Goal: Information Seeking & Learning: Learn about a topic

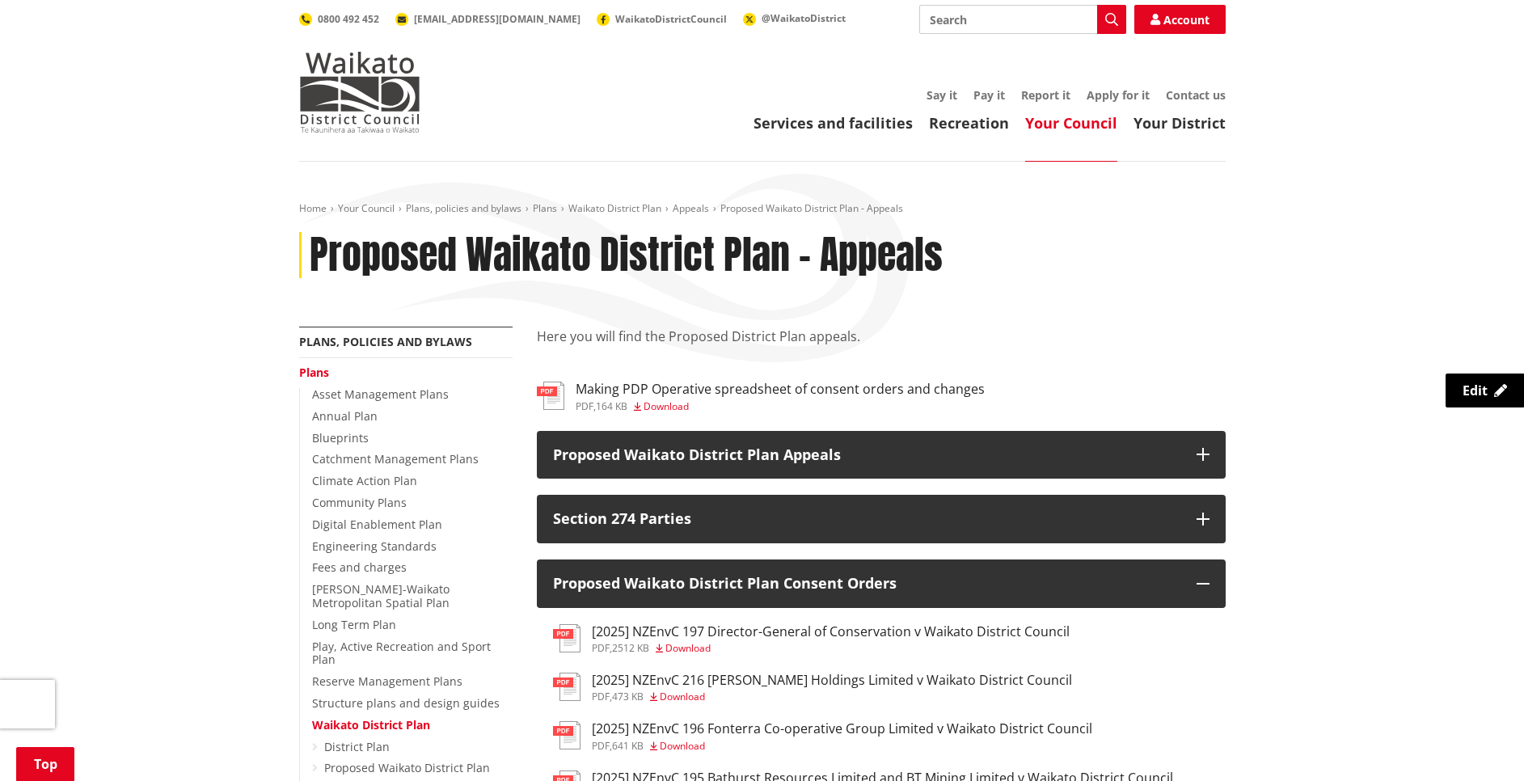
scroll to position [203, 0]
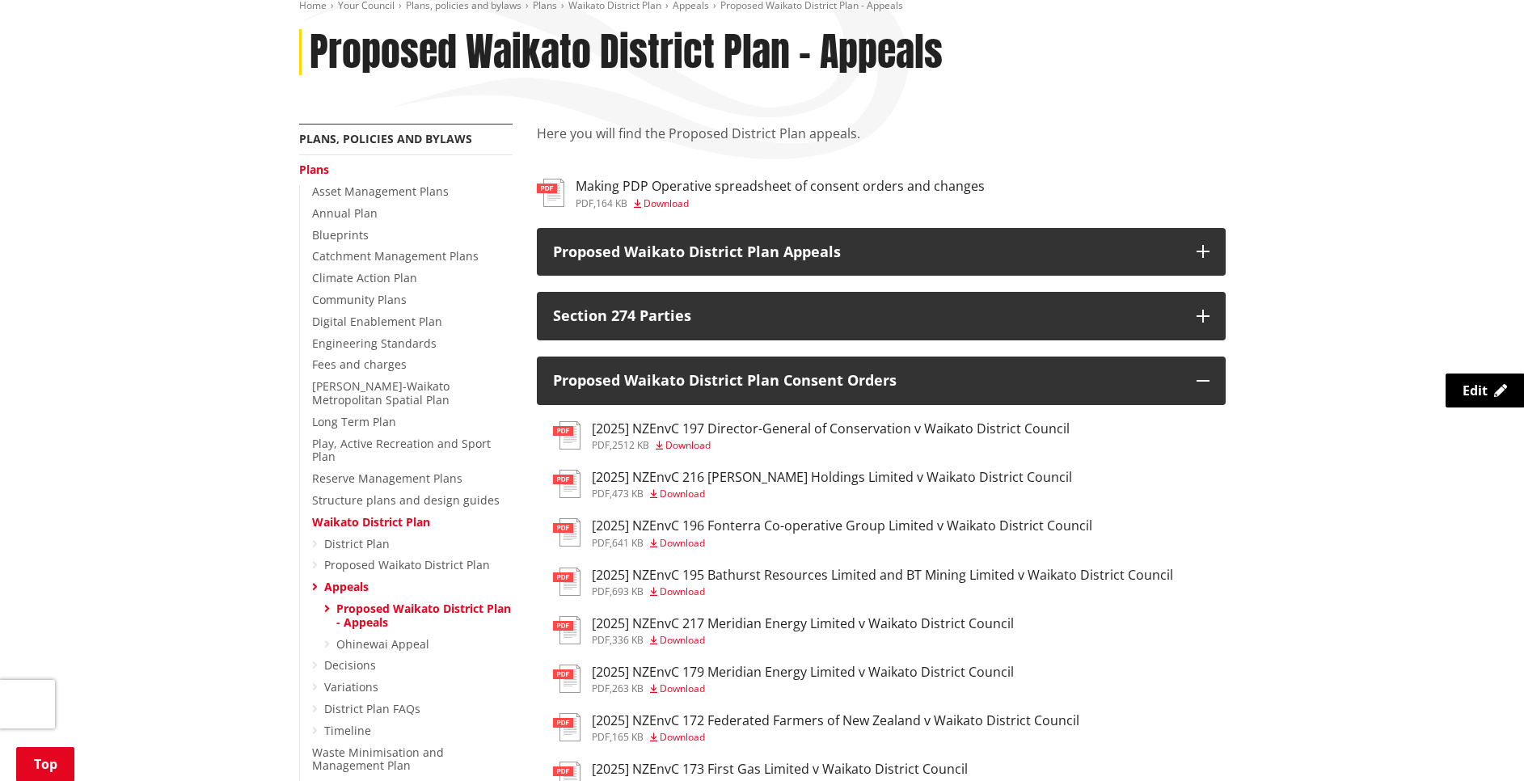
click at [752, 201] on div "pdf , 164 KB Download" at bounding box center [780, 204] width 409 height 10
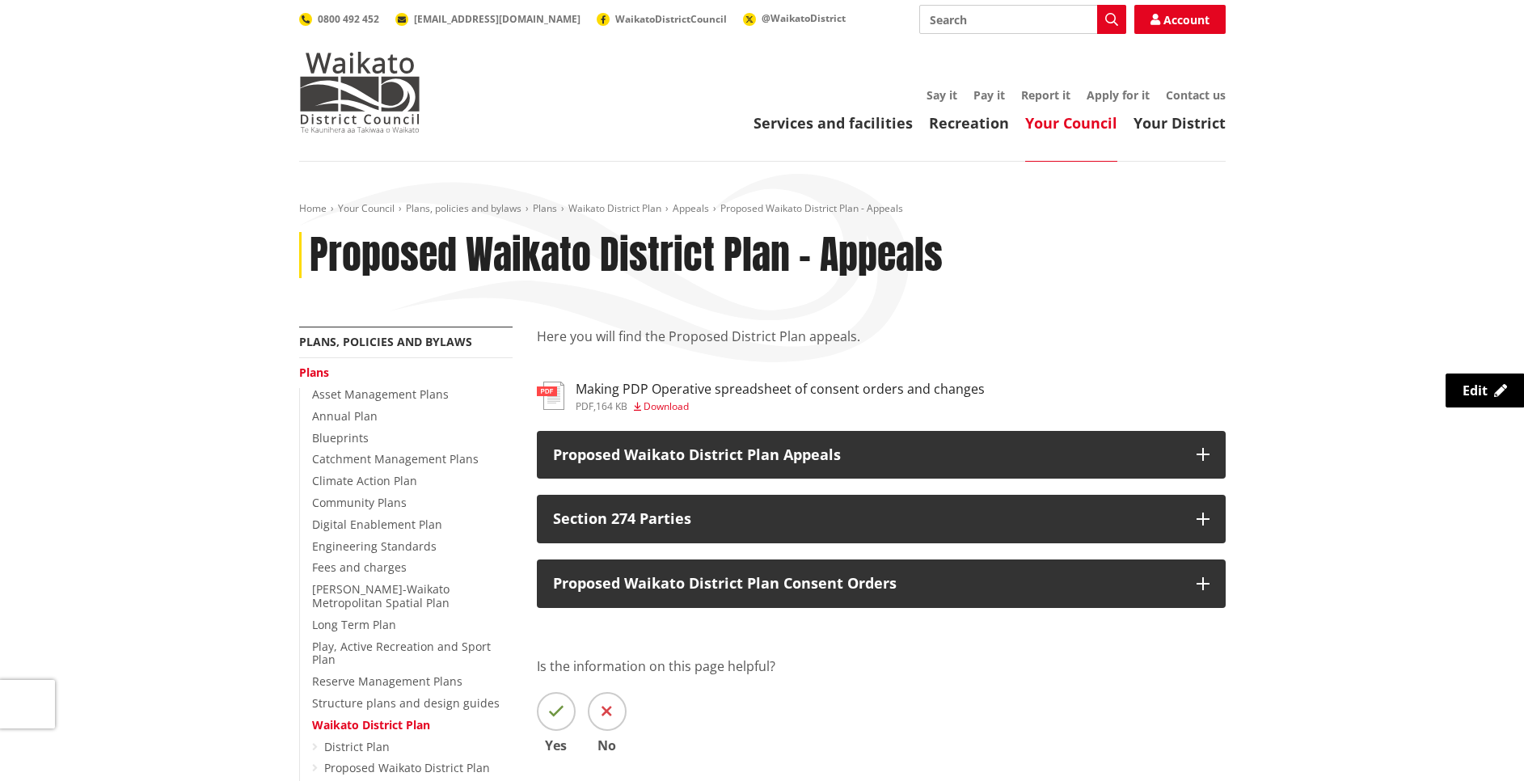
scroll to position [203, 0]
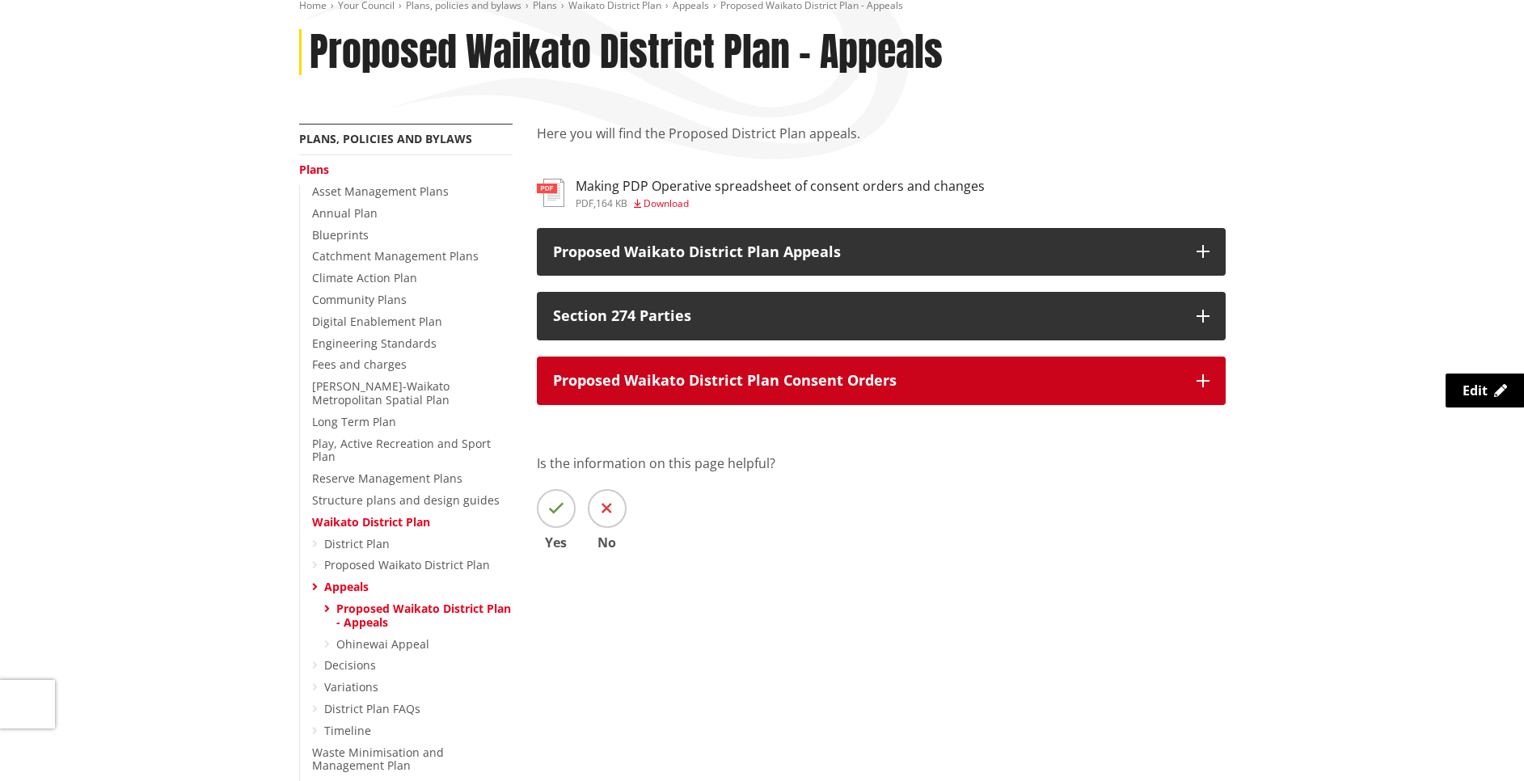
click at [666, 382] on p "Proposed Waikato District Plan Consent Orders" at bounding box center [867, 381] width 628 height 16
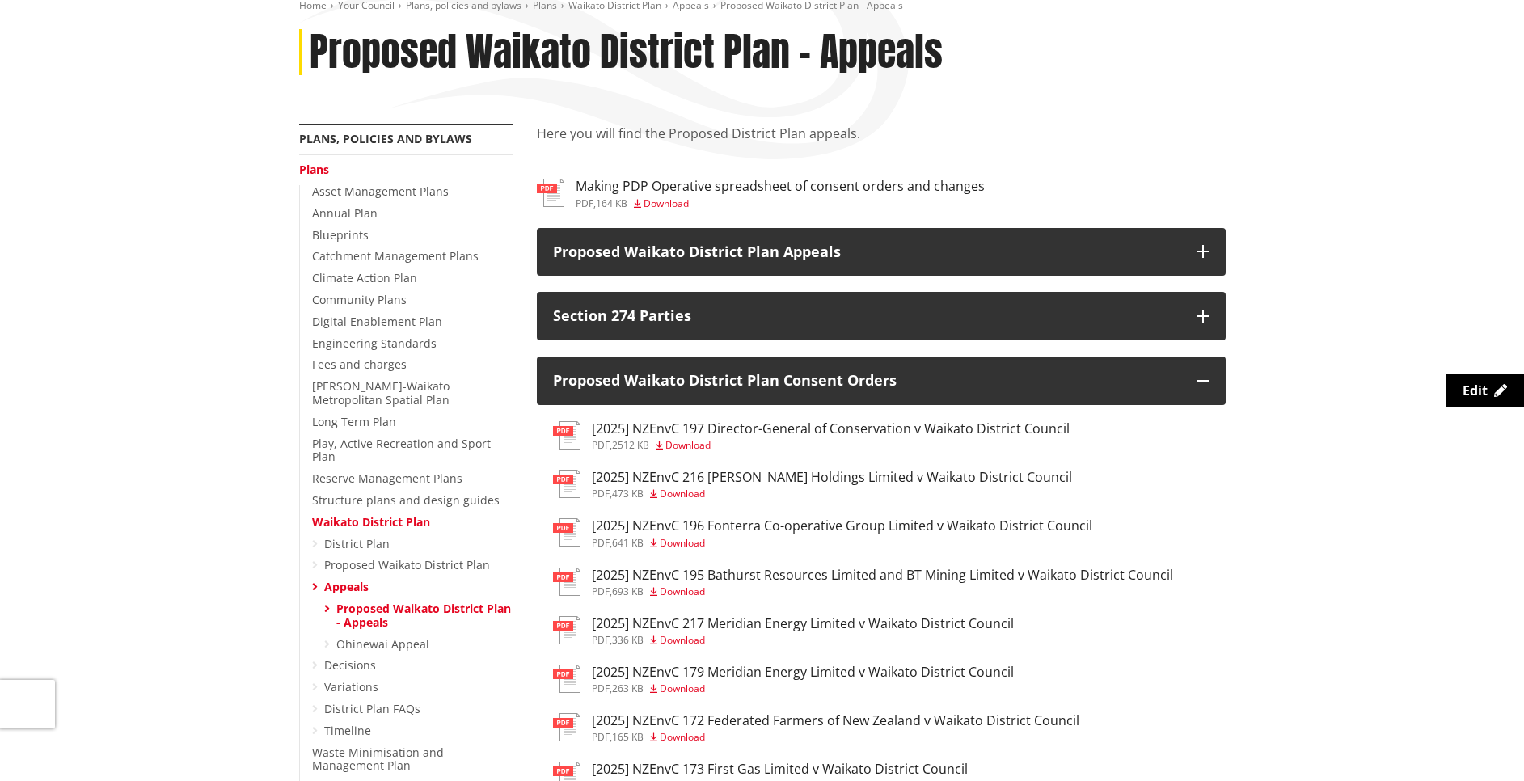
click at [738, 192] on h3 "Making PDP Operative spreadsheet of consent orders and changes" at bounding box center [780, 186] width 409 height 15
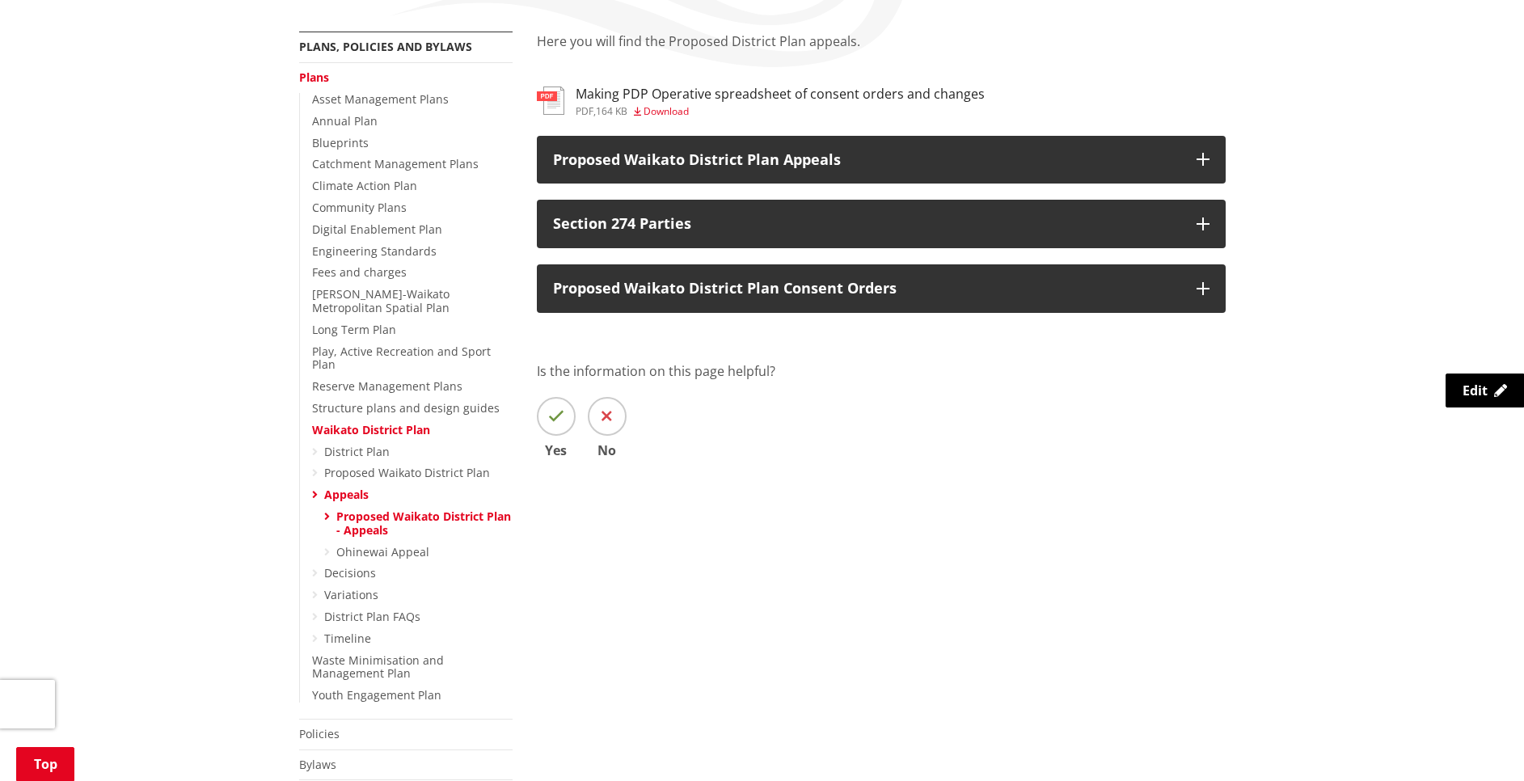
scroll to position [298, 0]
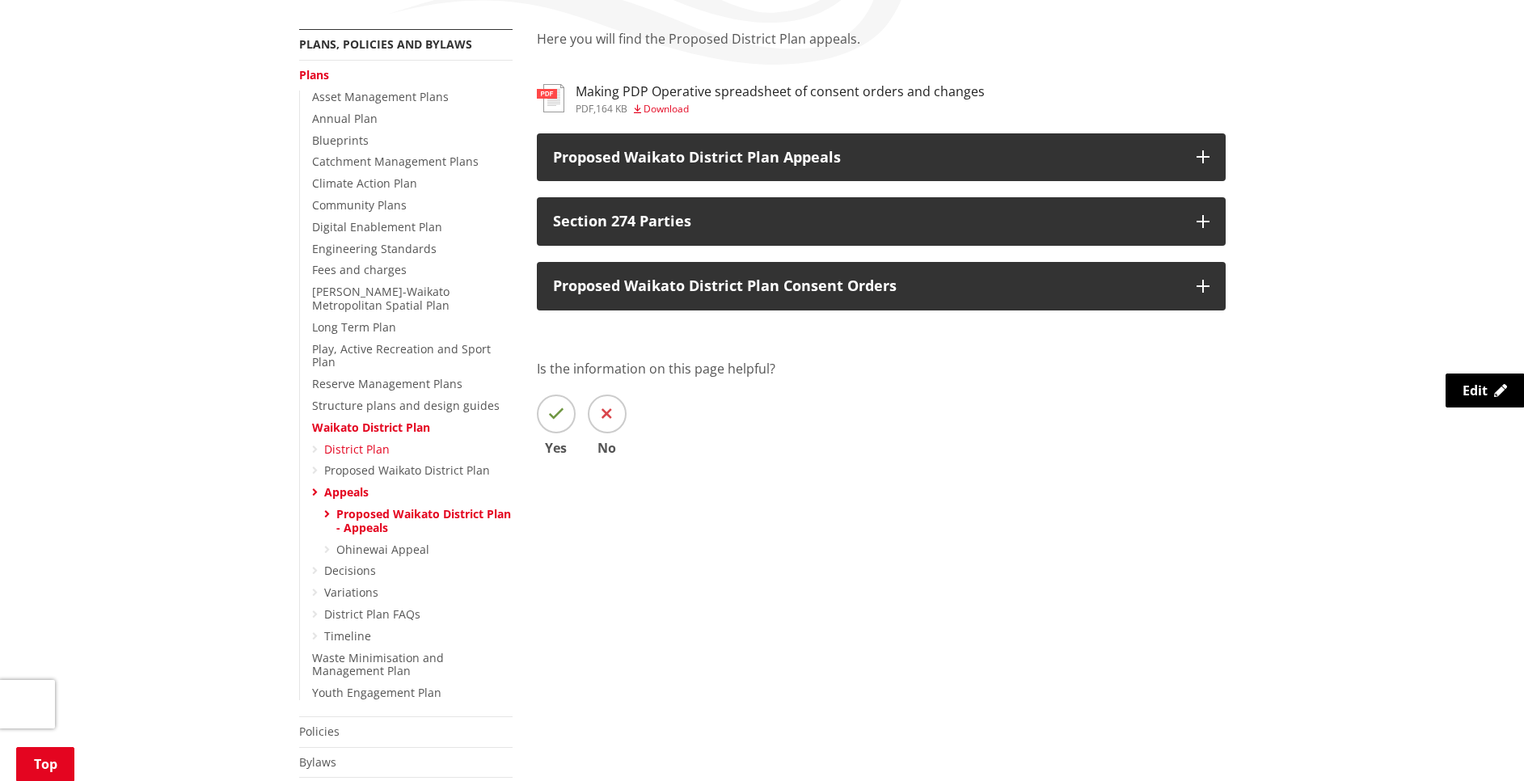
click at [374, 442] on link "District Plan" at bounding box center [357, 449] width 66 height 15
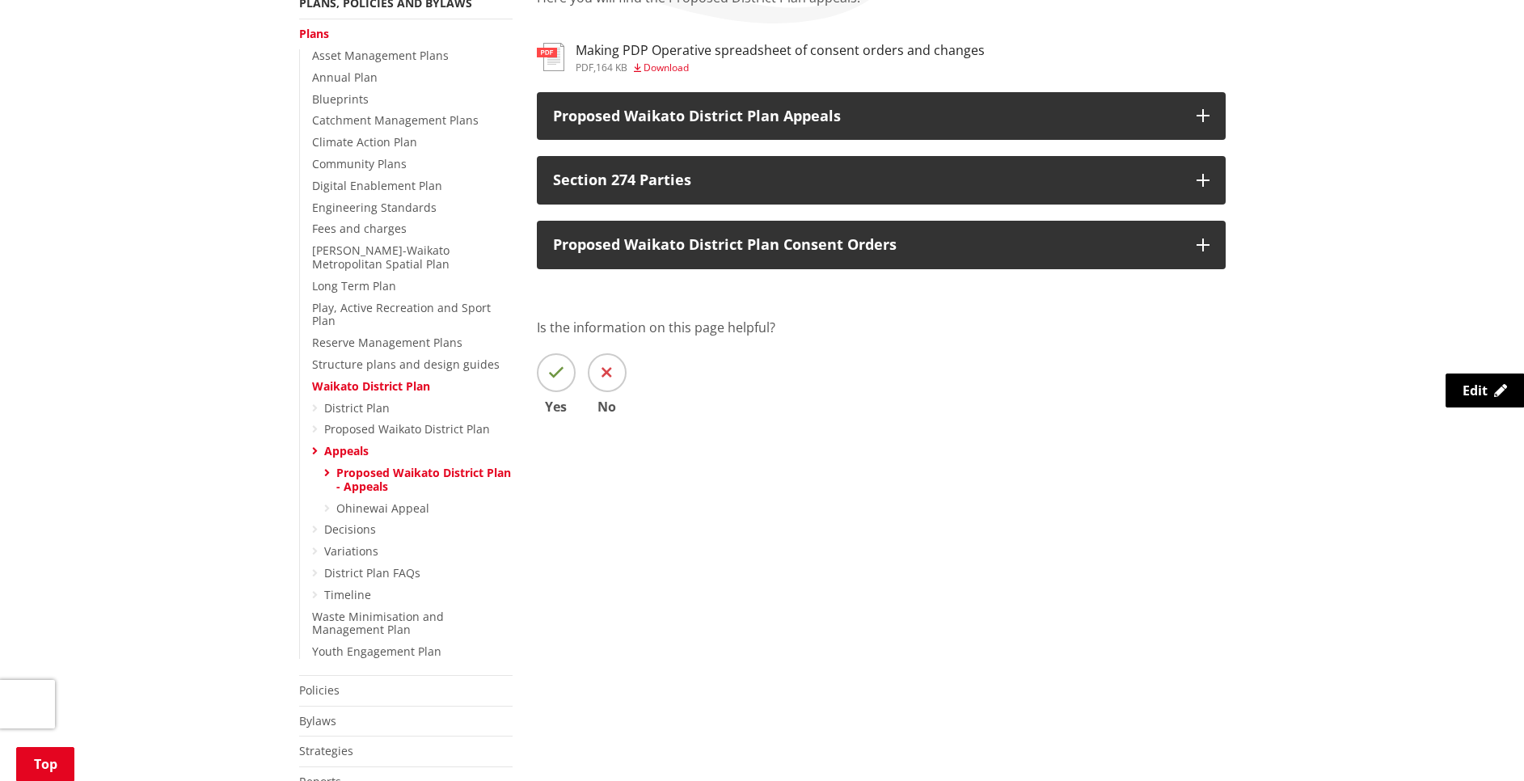
scroll to position [340, 0]
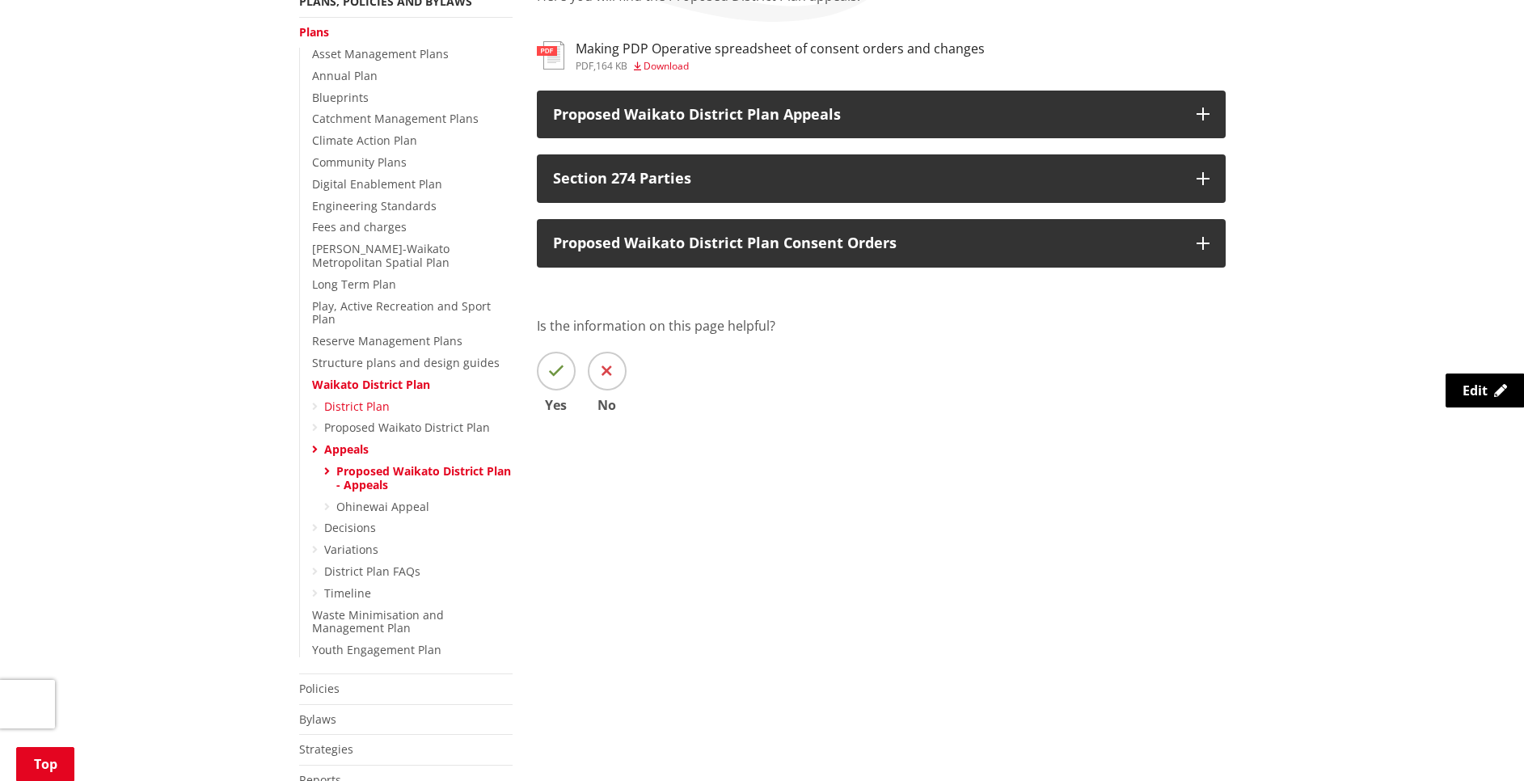
click at [362, 399] on link "District Plan" at bounding box center [357, 406] width 66 height 15
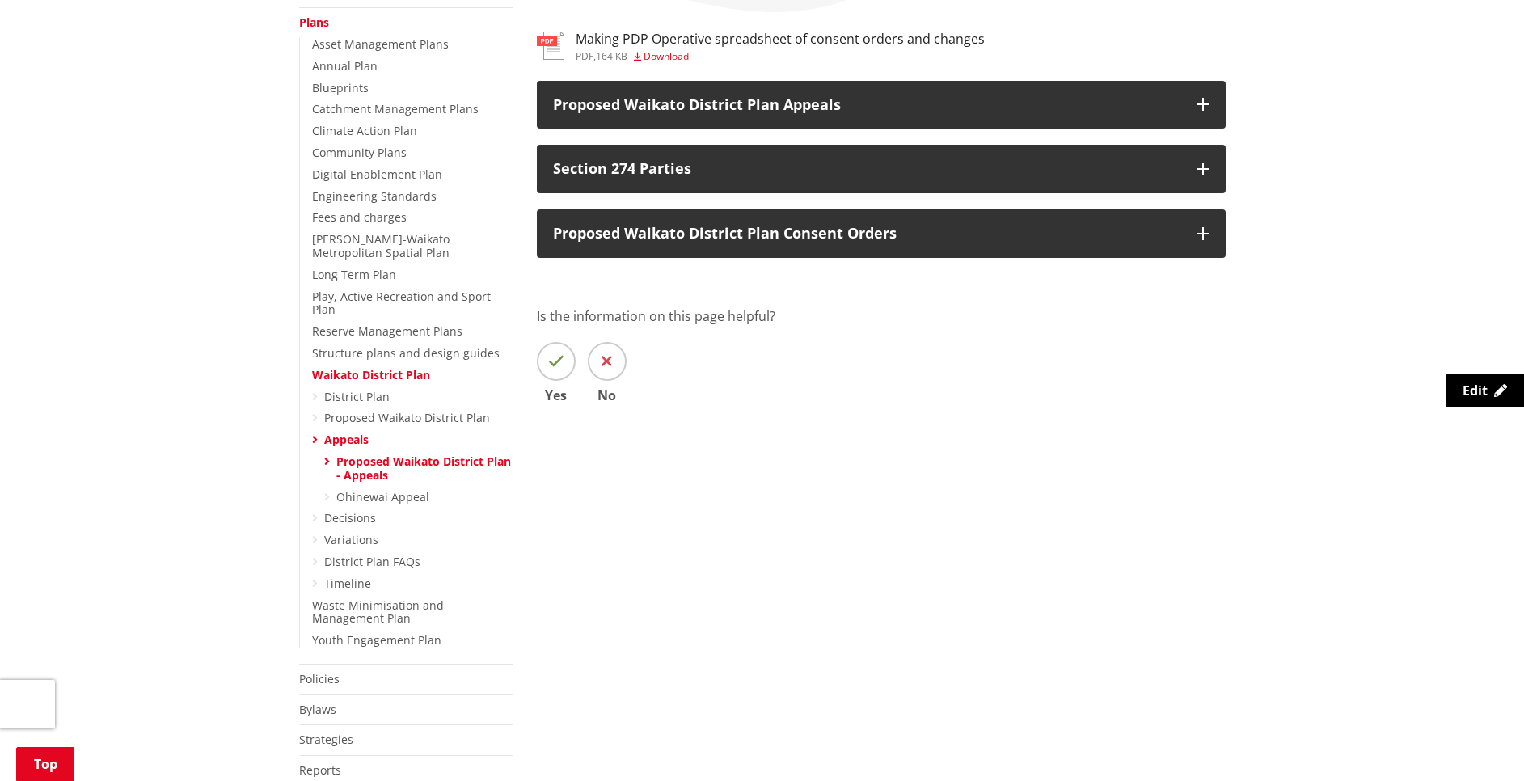
scroll to position [348, 0]
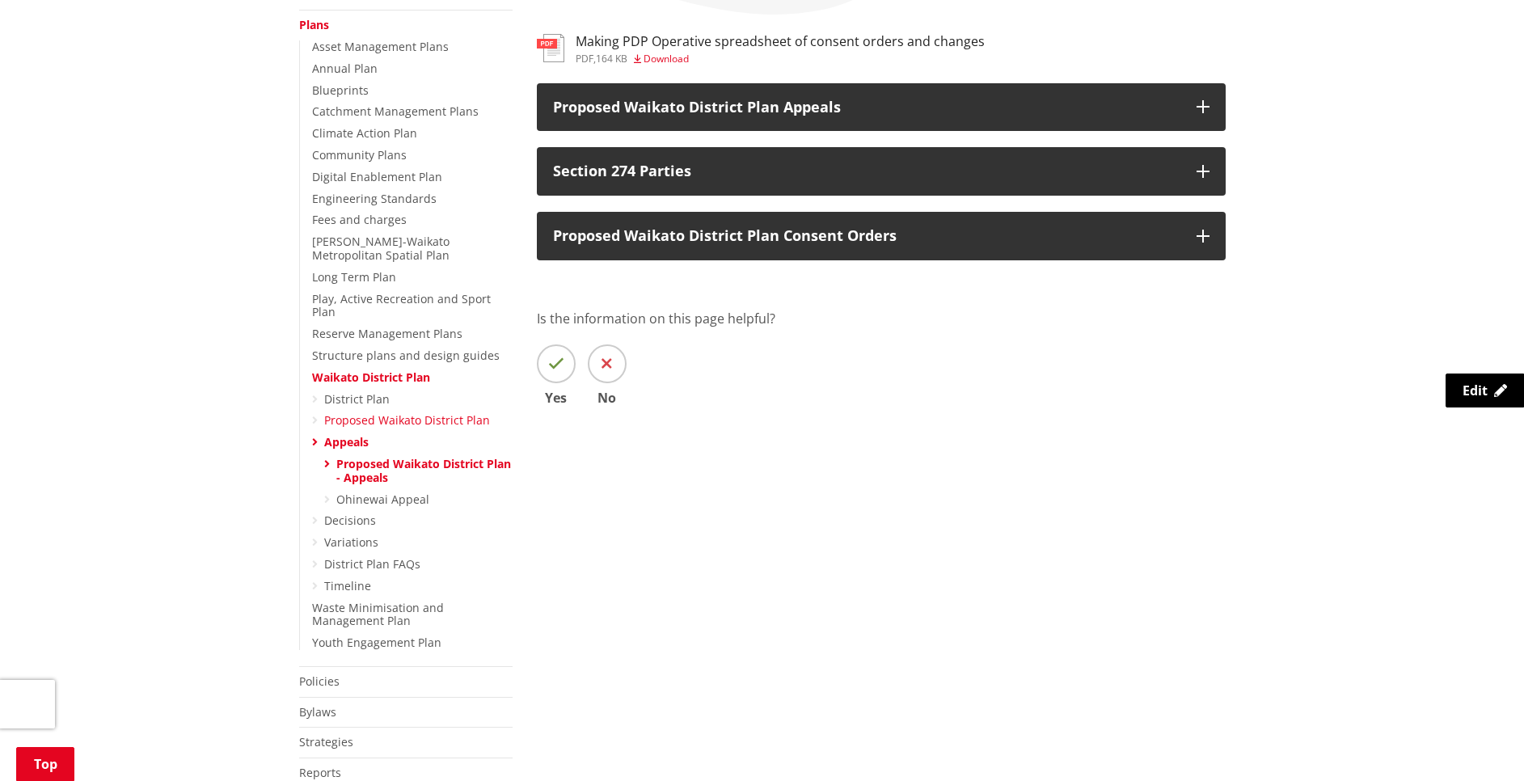
click at [360, 412] on link "Proposed Waikato District Plan" at bounding box center [407, 419] width 166 height 15
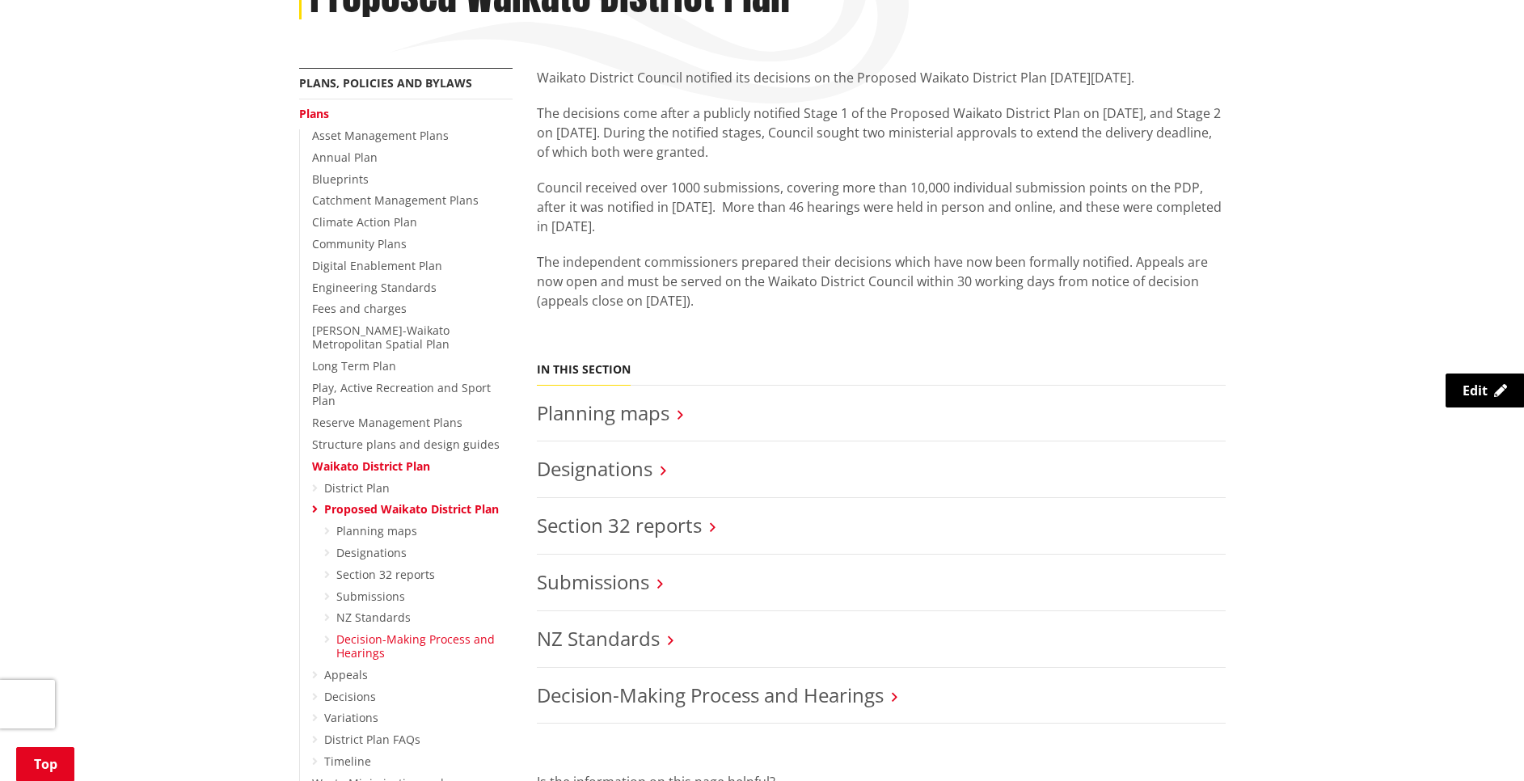
scroll to position [267, 0]
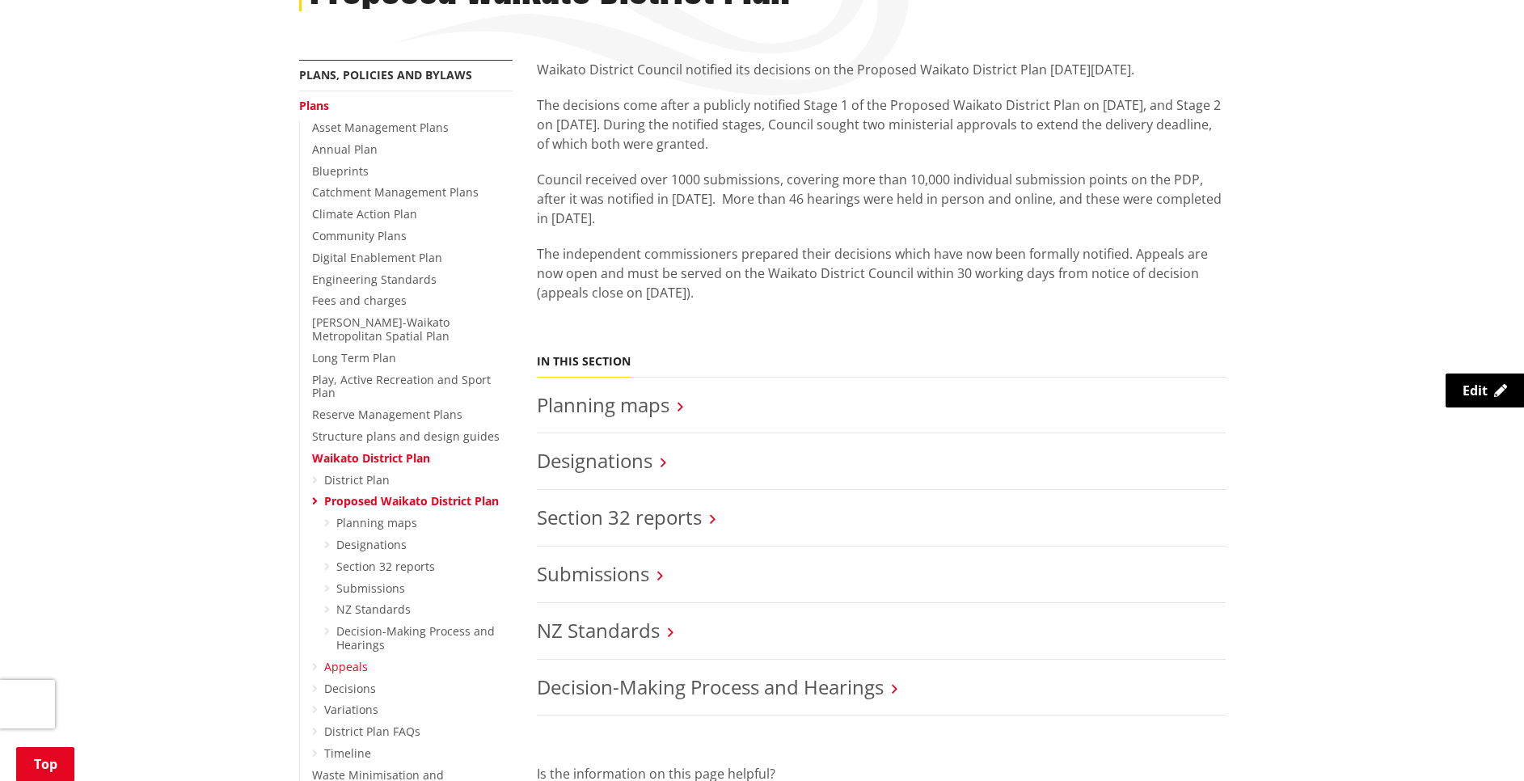
click at [340, 659] on link "Appeals" at bounding box center [346, 666] width 44 height 15
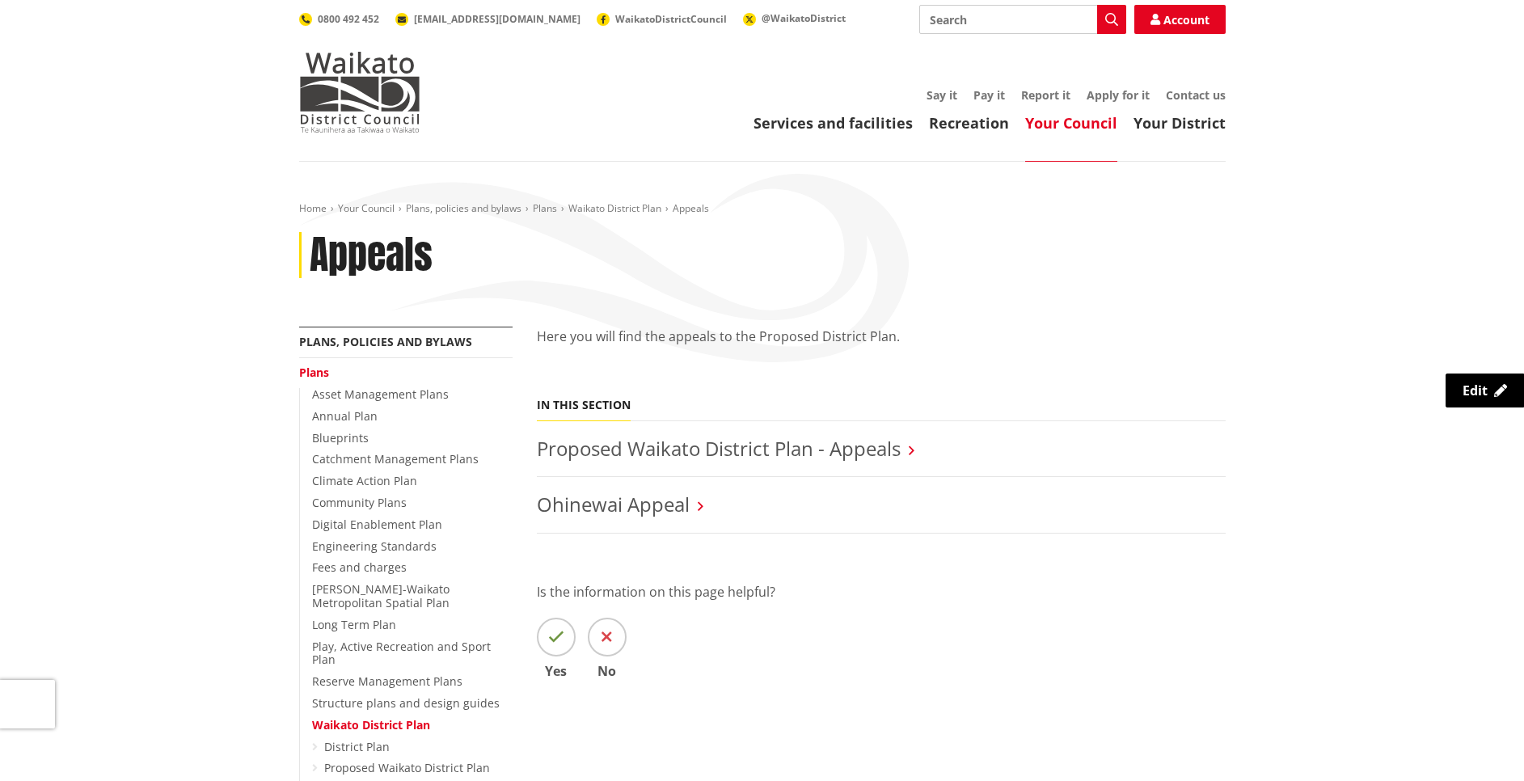
click at [776, 471] on li "Proposed Waikato District Plan - Appeals" at bounding box center [881, 449] width 689 height 57
click at [776, 455] on link "Proposed Waikato District Plan - Appeals" at bounding box center [719, 448] width 364 height 27
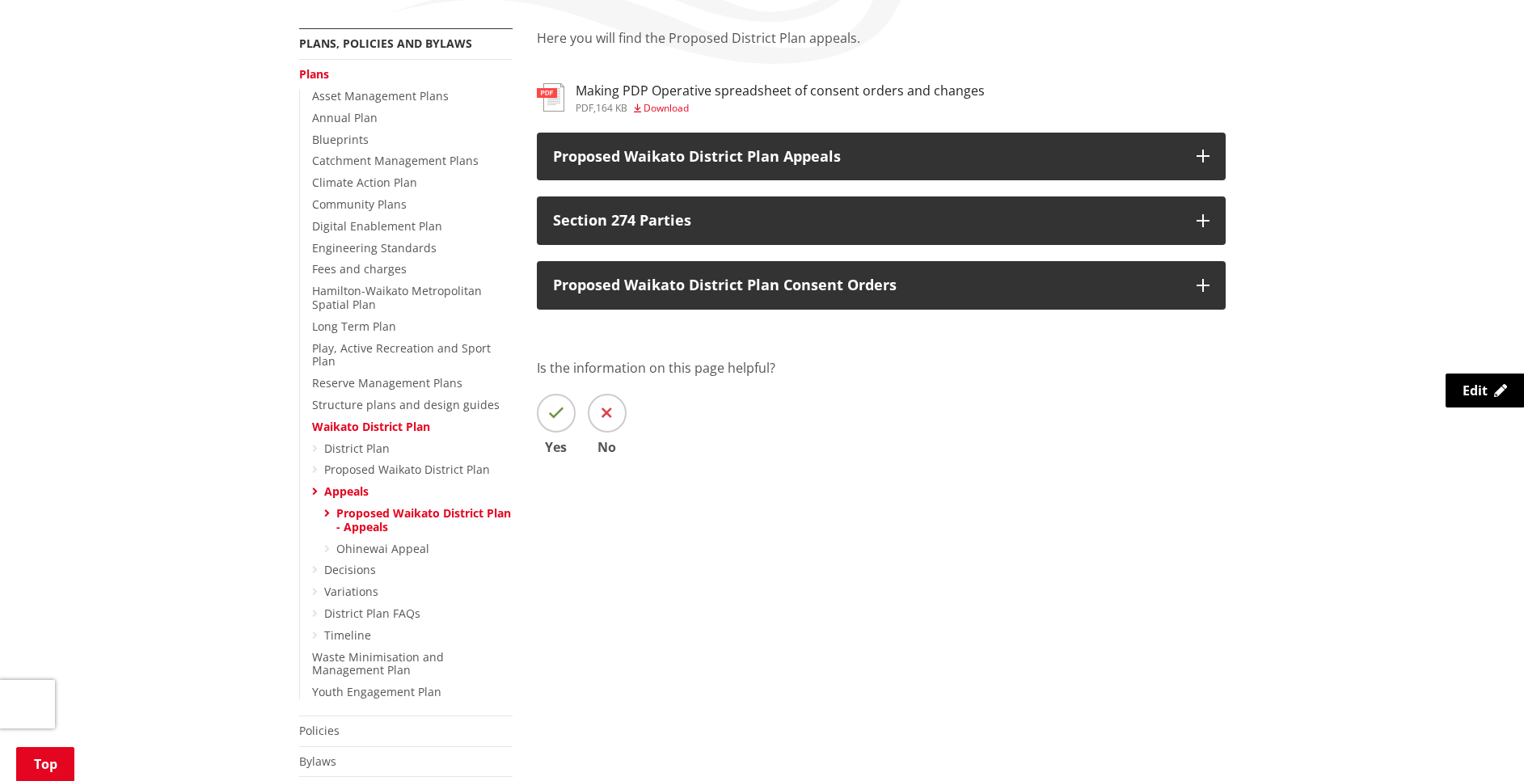
scroll to position [298, 0]
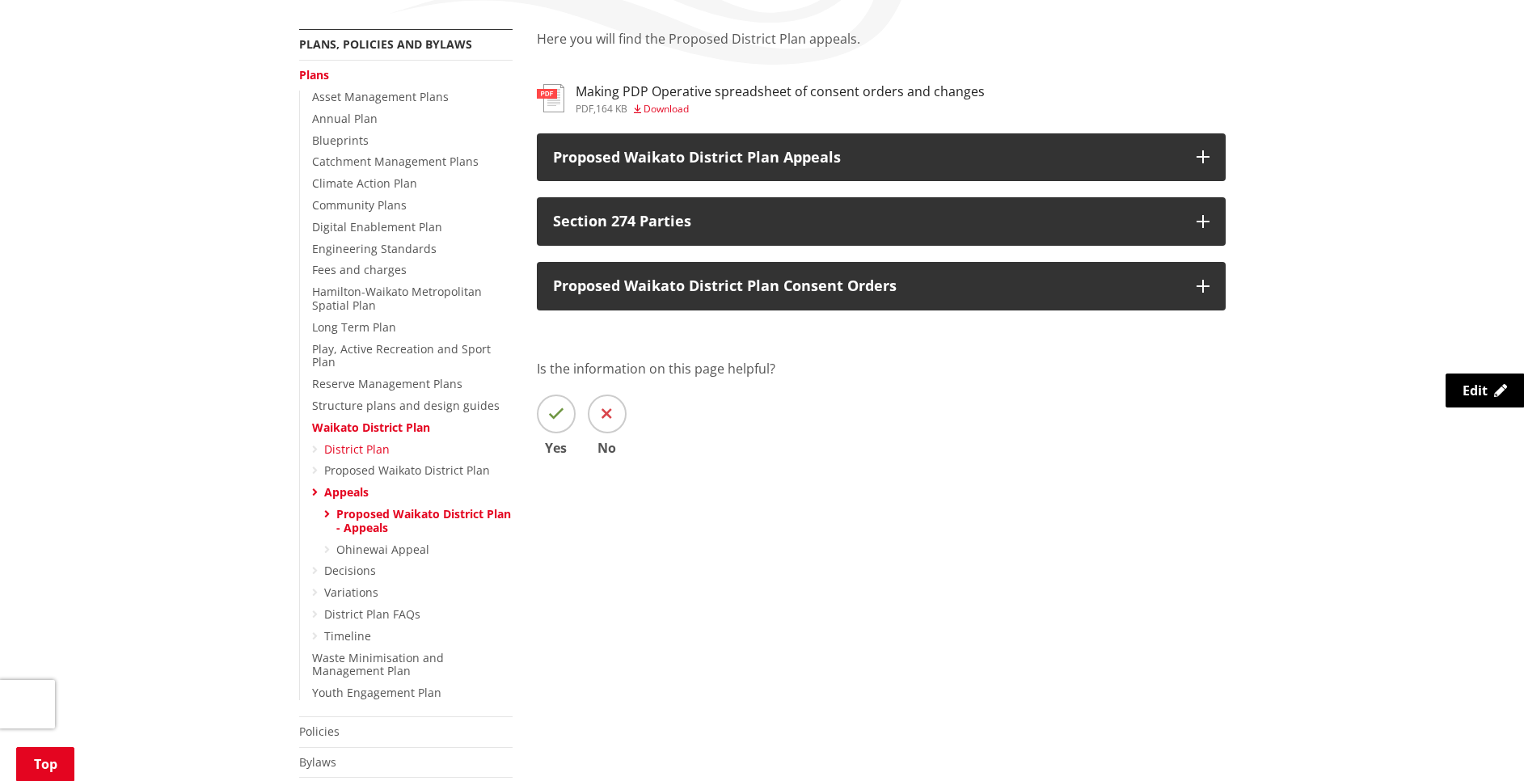
click at [368, 442] on link "District Plan" at bounding box center [357, 449] width 66 height 15
click at [349, 484] on link "Appeals" at bounding box center [346, 491] width 44 height 15
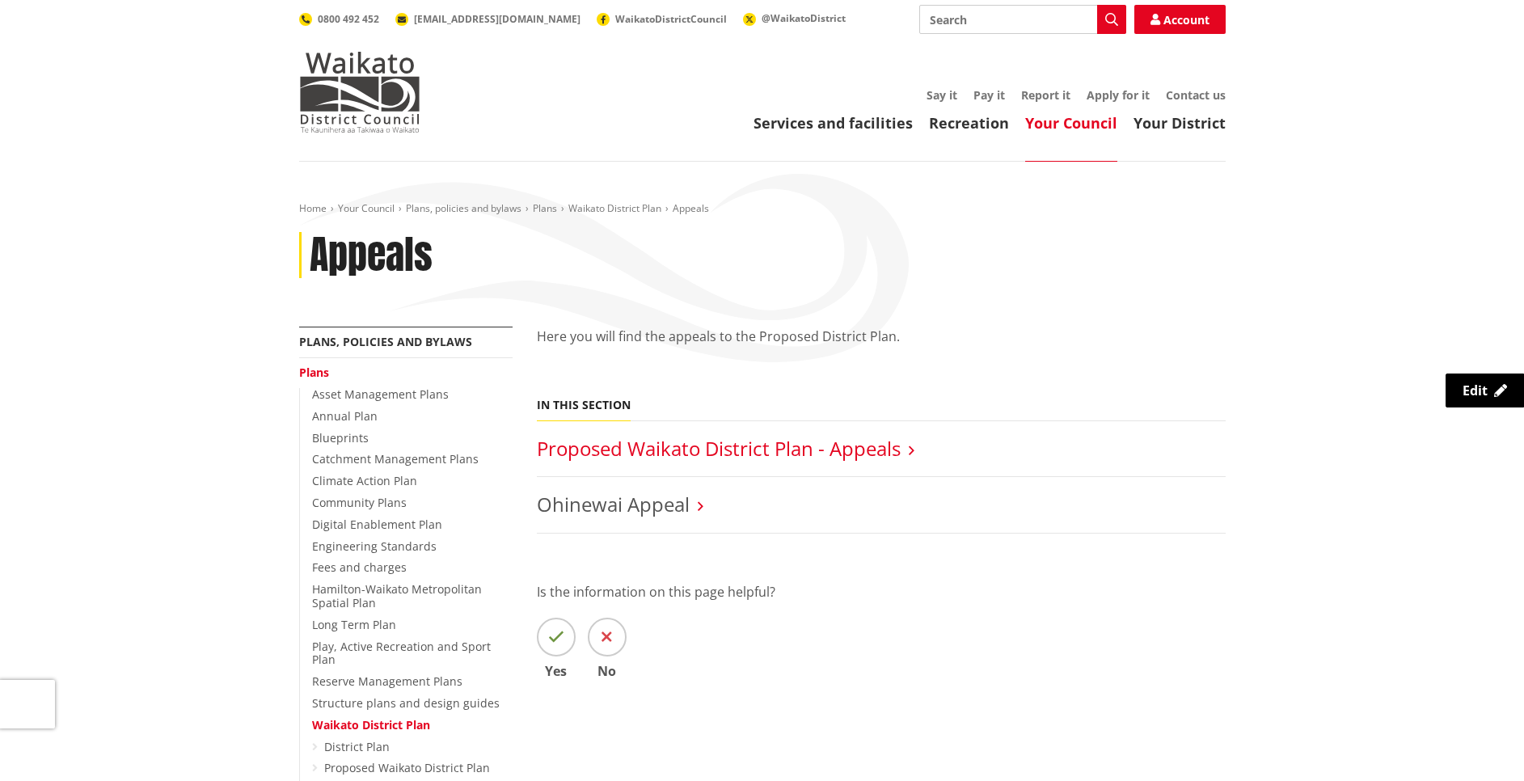
click at [603, 442] on link "Proposed Waikato District Plan - Appeals" at bounding box center [719, 448] width 364 height 27
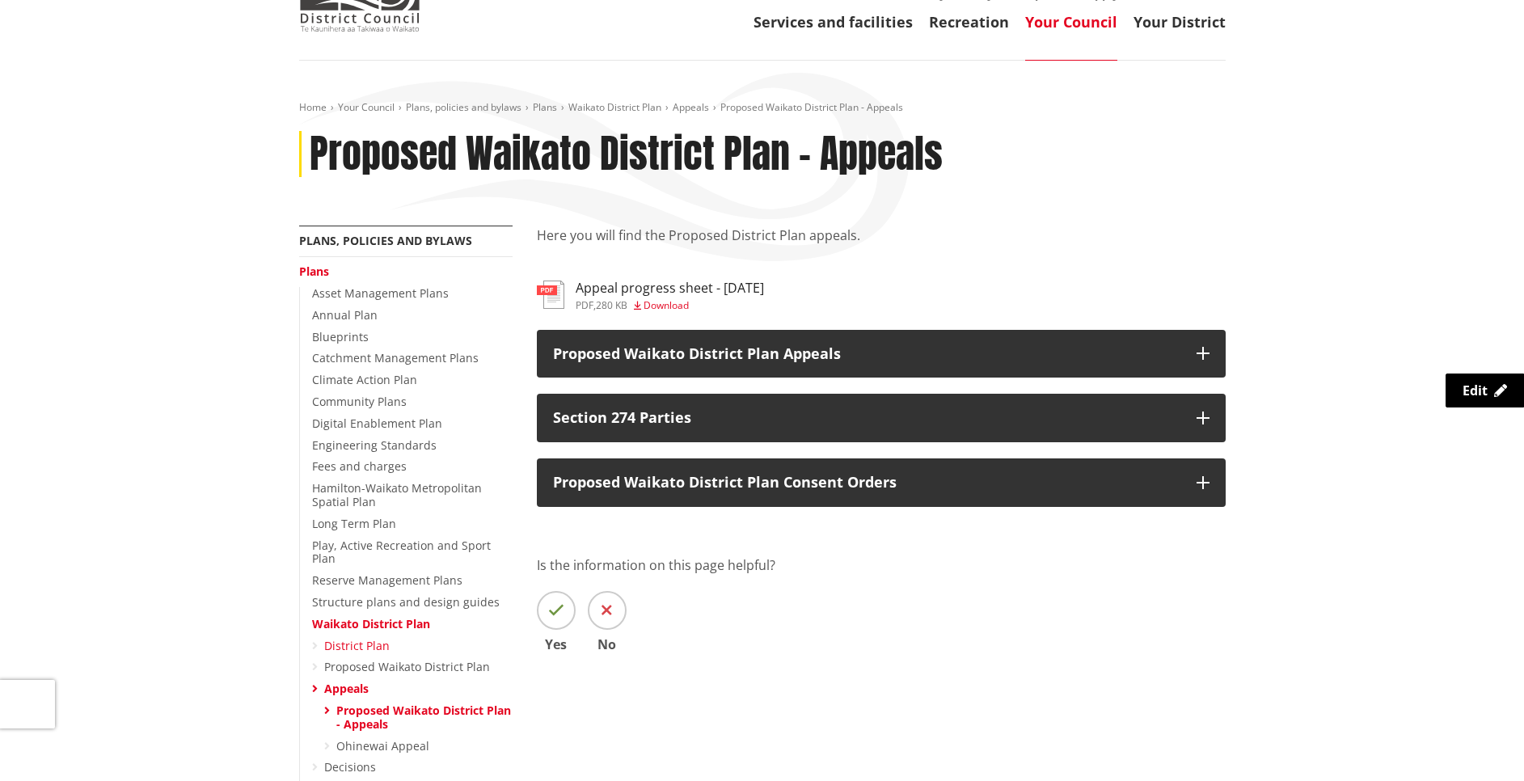
scroll to position [102, 0]
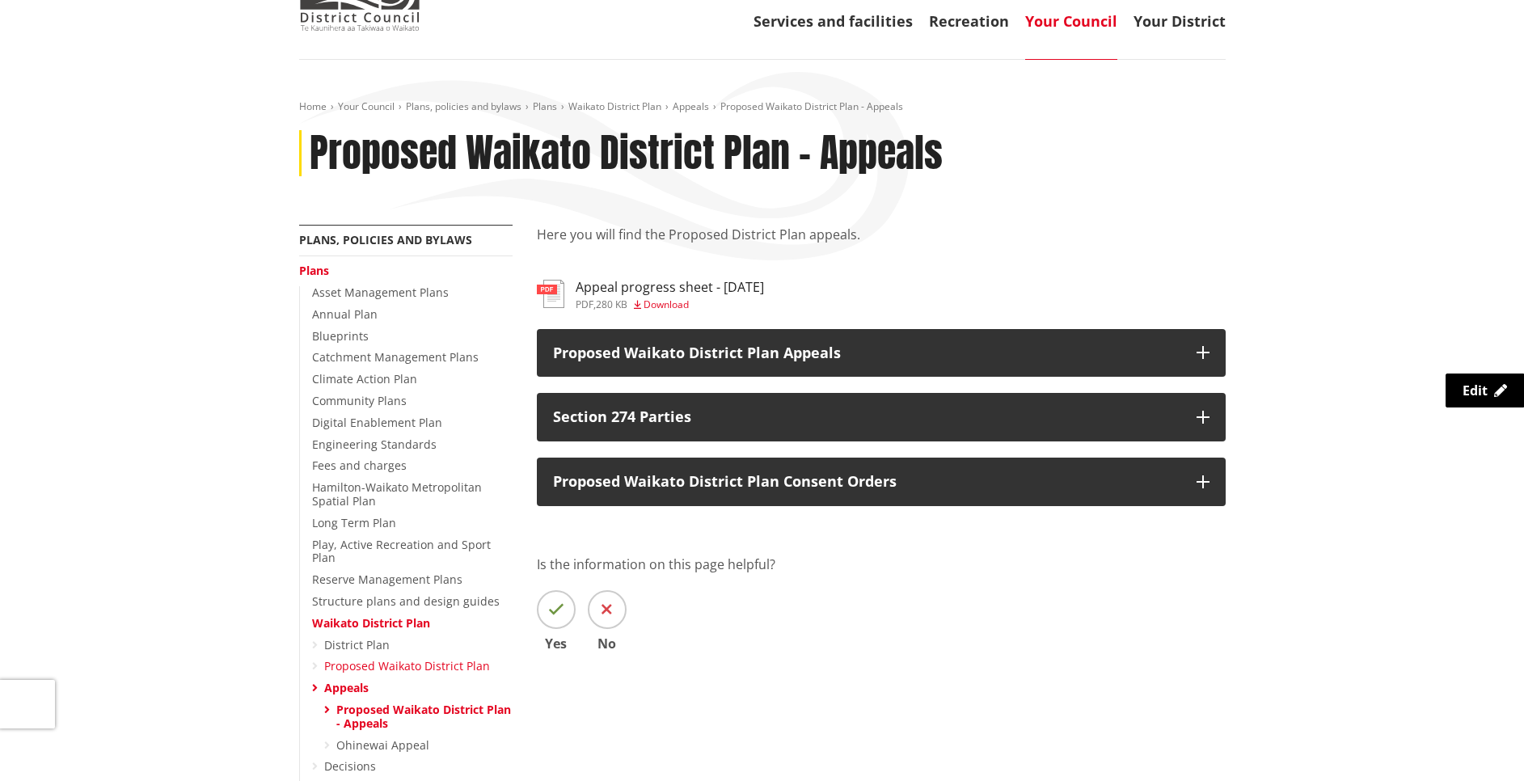
click at [370, 658] on link "Proposed Waikato District Plan" at bounding box center [407, 665] width 166 height 15
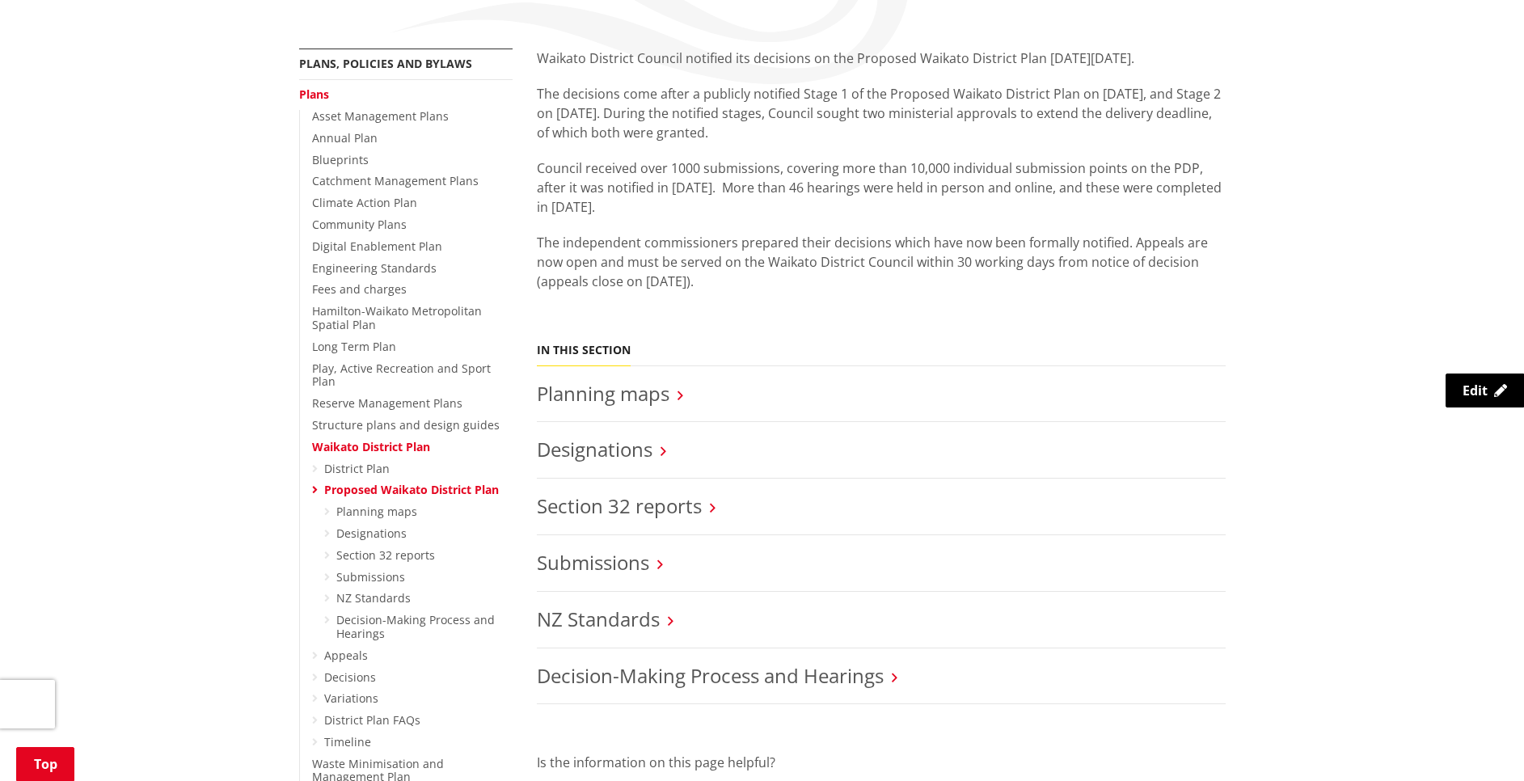
scroll to position [281, 0]
click at [336, 87] on li "Plans Asset Management Plans Annual Plan Blueprints Catchment Management Plans …" at bounding box center [406, 449] width 214 height 743
drag, startPoint x: 336, startPoint y: 87, endPoint x: 314, endPoint y: 103, distance: 26.7
click at [314, 103] on li "Plans Asset Management Plans Annual Plan Blueprints Catchment Management Plans …" at bounding box center [406, 449] width 214 height 743
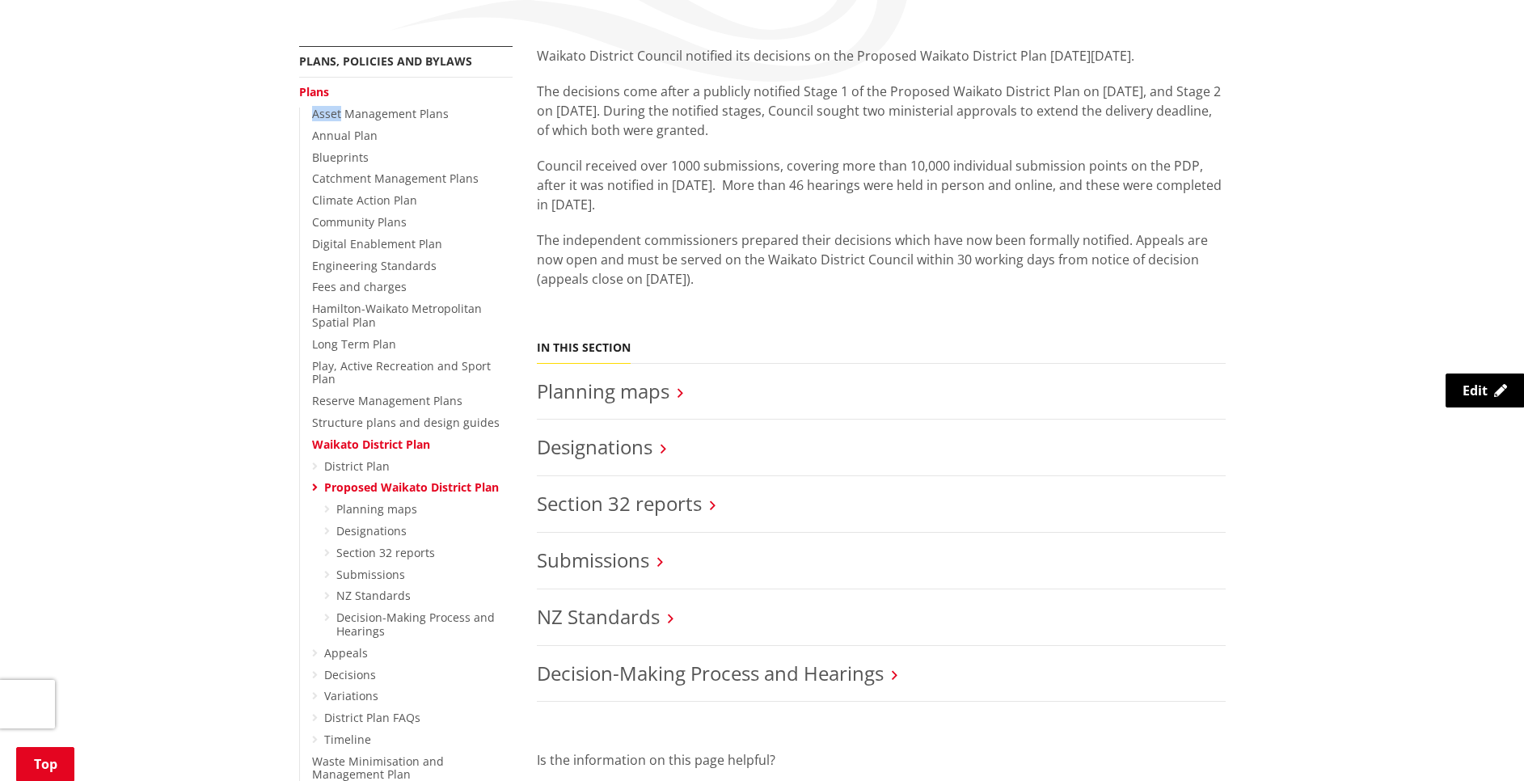
click at [316, 87] on link "Plans" at bounding box center [314, 91] width 30 height 15
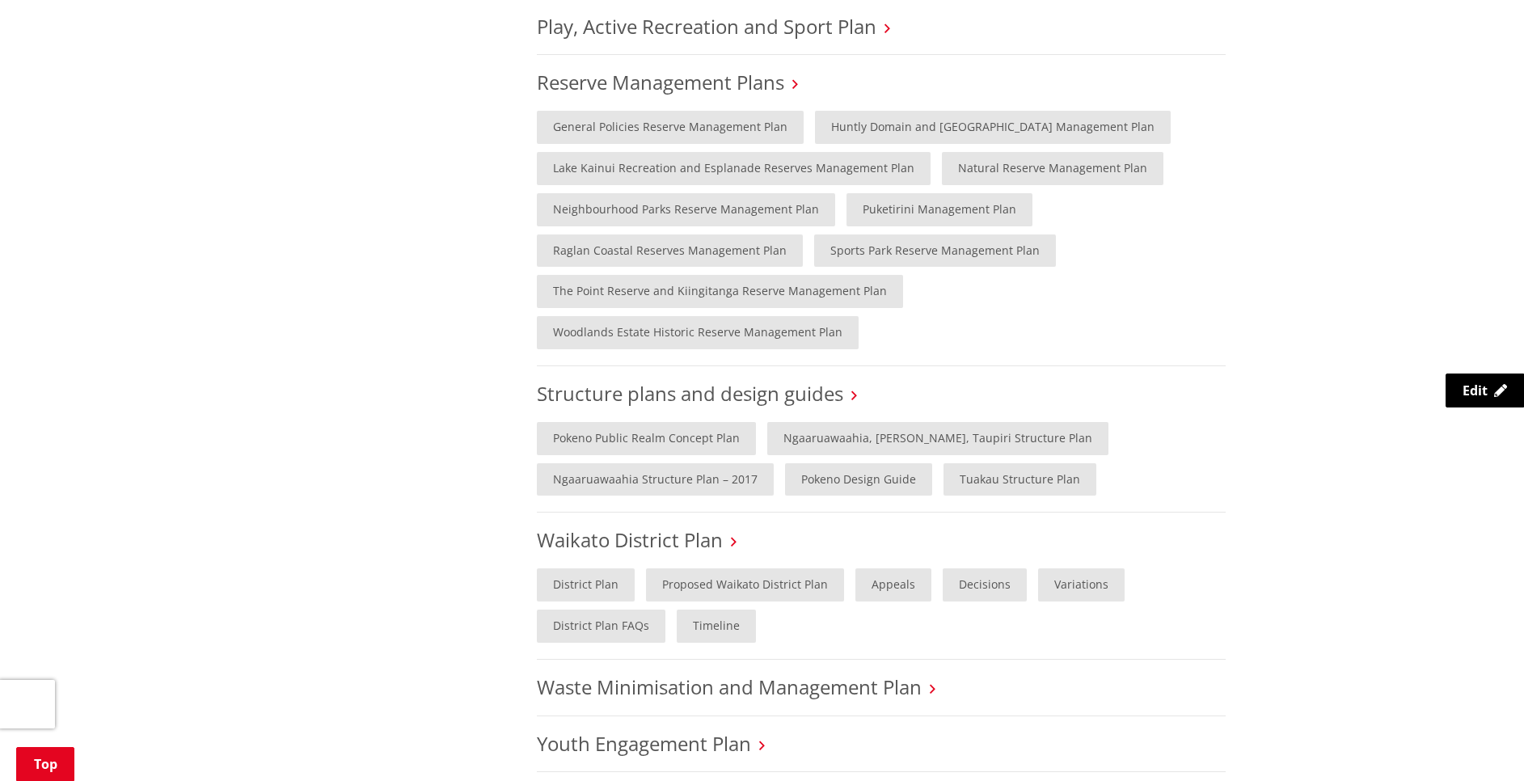
scroll to position [1191, 0]
click at [681, 526] on link "Waikato District Plan" at bounding box center [630, 539] width 186 height 27
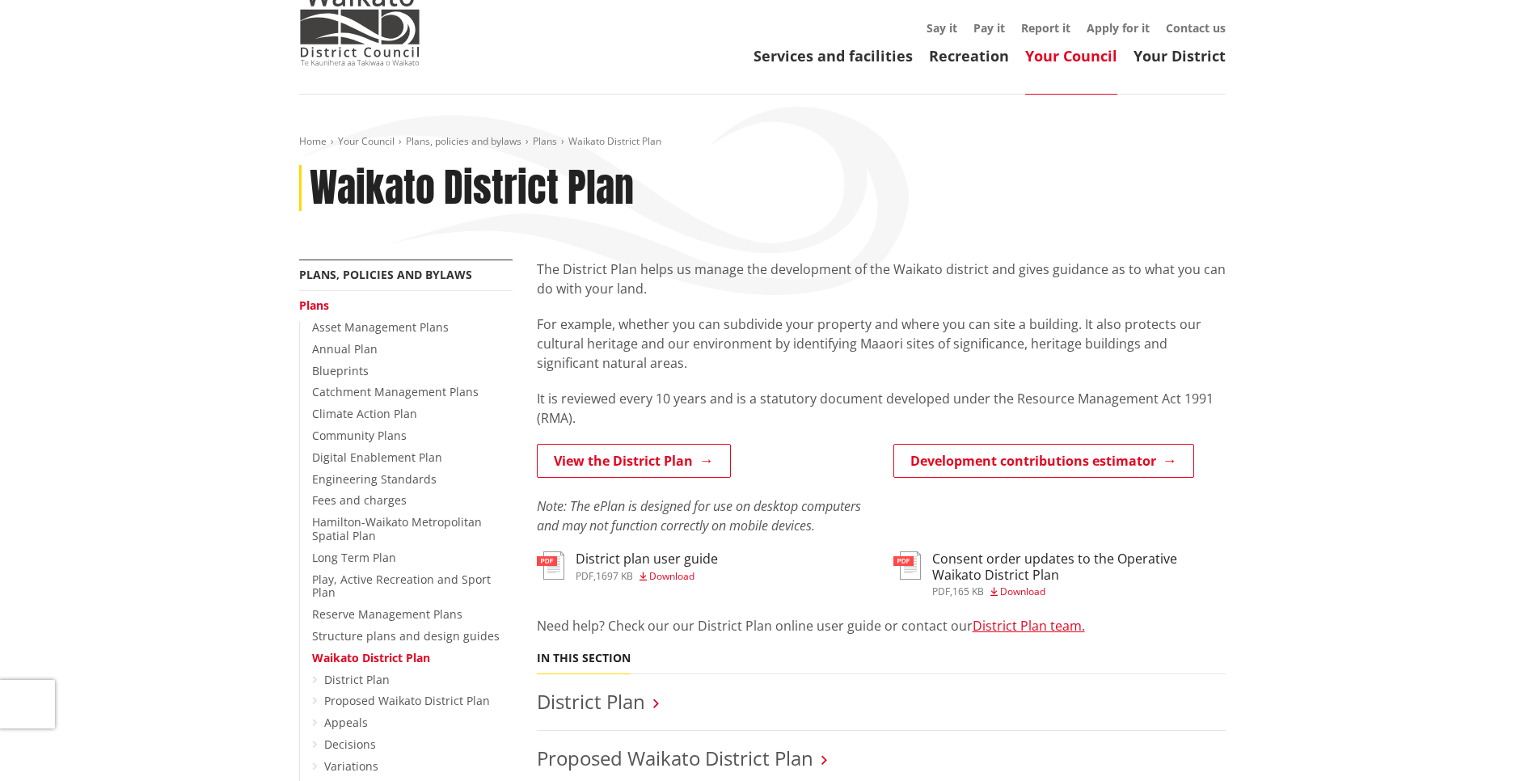
scroll to position [66, 0]
click at [1487, 314] on div "Home Your Council Plans, policies and bylaws Plans [GEOGRAPHIC_DATA] Plan [GEOG…" at bounding box center [762, 712] width 1524 height 1232
